Goal: Information Seeking & Learning: Learn about a topic

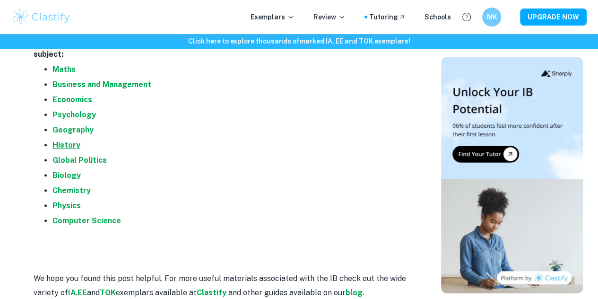
scroll to position [1938, 0]
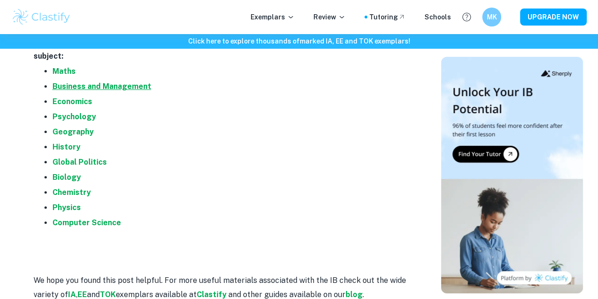
click at [106, 82] on strong "Business and Management" at bounding box center [101, 86] width 99 height 9
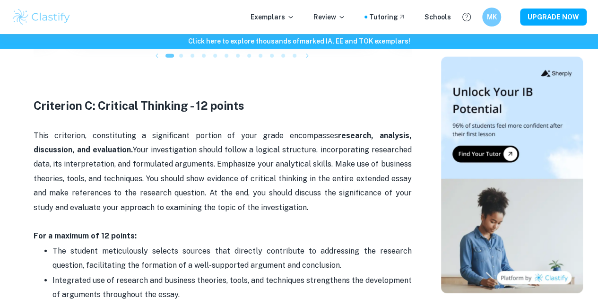
scroll to position [1276, 0]
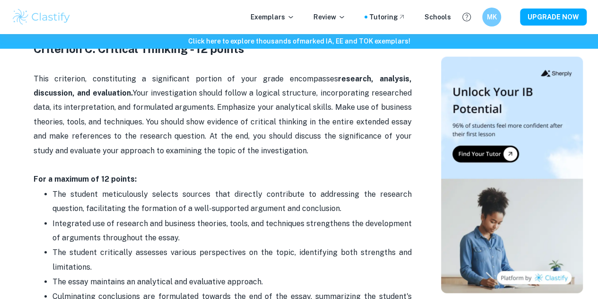
drag, startPoint x: 266, startPoint y: 155, endPoint x: 161, endPoint y: 155, distance: 104.5
click at [161, 155] on p "This criterion, constituting a significant portion of your grade encompasses re…" at bounding box center [223, 129] width 378 height 115
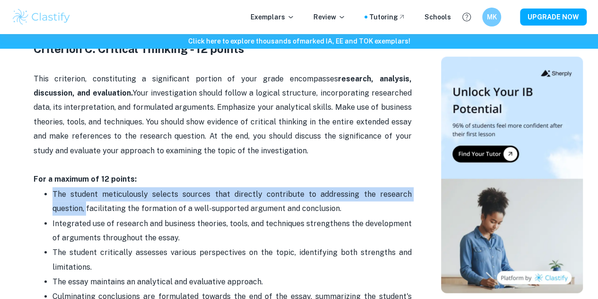
drag, startPoint x: 37, startPoint y: 203, endPoint x: 24, endPoint y: 180, distance: 26.3
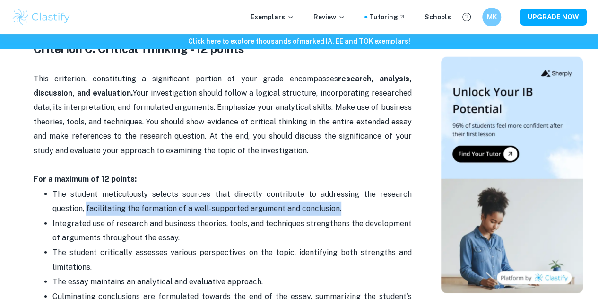
drag, startPoint x: 276, startPoint y: 204, endPoint x: 0, endPoint y: 196, distance: 276.2
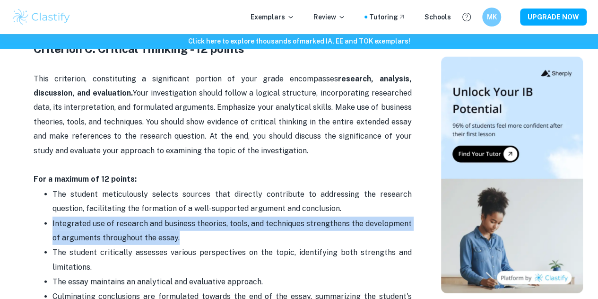
drag, startPoint x: 205, startPoint y: 236, endPoint x: 29, endPoint y: 218, distance: 176.7
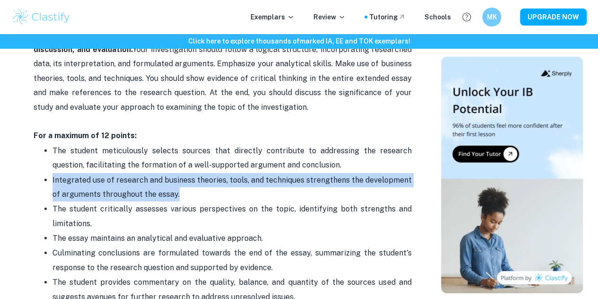
scroll to position [1371, 0]
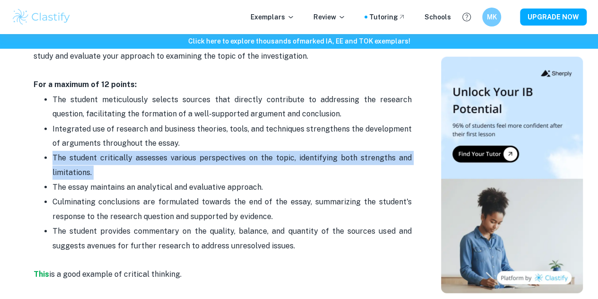
drag, startPoint x: 105, startPoint y: 167, endPoint x: 49, endPoint y: 149, distance: 58.5
click at [49, 149] on ul "The student meticulously selects sources that directly contribute to addressing…" at bounding box center [223, 172] width 378 height 161
click at [134, 168] on p "The student critically assesses various perspectives on the topic, identifying …" at bounding box center [231, 165] width 359 height 29
drag, startPoint x: 93, startPoint y: 166, endPoint x: 41, endPoint y: 150, distance: 54.4
click at [41, 150] on ul "The student meticulously selects sources that directly contribute to addressing…" at bounding box center [223, 172] width 378 height 161
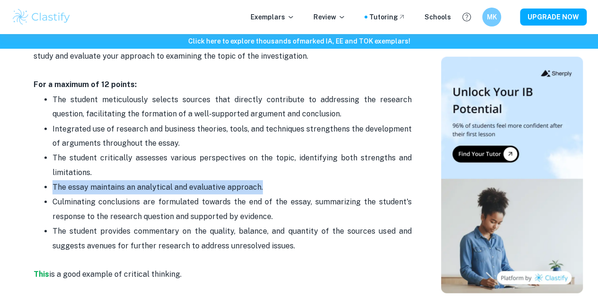
drag, startPoint x: 264, startPoint y: 177, endPoint x: 53, endPoint y: 183, distance: 210.4
click at [53, 183] on p "The essay maintains an analytical and evaluative approach." at bounding box center [231, 187] width 359 height 14
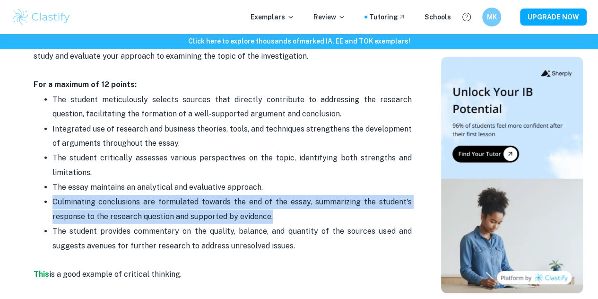
drag, startPoint x: 272, startPoint y: 209, endPoint x: 52, endPoint y: 196, distance: 220.2
click at [52, 196] on p "Culminating conclusions are formulated towards the end of the essay, summarizin…" at bounding box center [231, 209] width 359 height 29
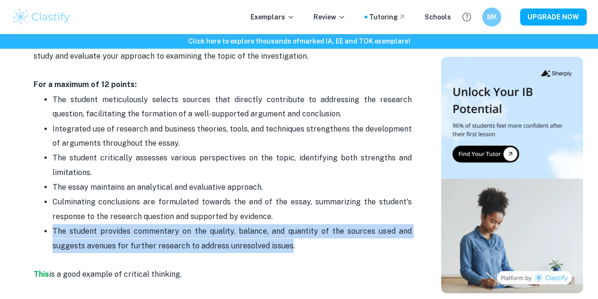
drag, startPoint x: 286, startPoint y: 231, endPoint x: 47, endPoint y: 220, distance: 239.0
click at [52, 224] on li "The student provides commentary on the quality, balance, and quantity of the so…" at bounding box center [231, 238] width 359 height 29
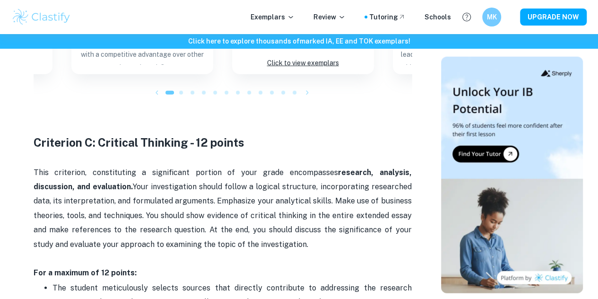
scroll to position [1182, 0]
